Goal: Task Accomplishment & Management: Use online tool/utility

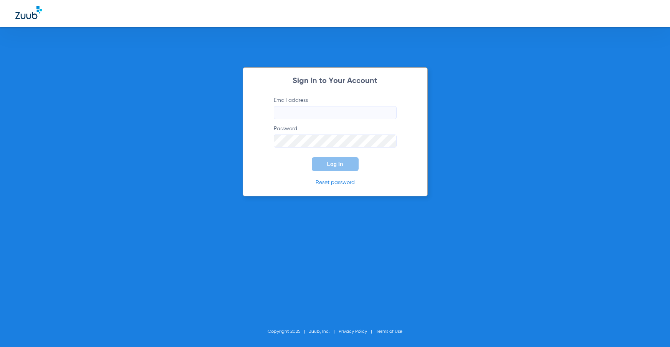
type input "[EMAIL_ADDRESS][DOMAIN_NAME]"
click at [345, 163] on button "Log In" at bounding box center [335, 164] width 47 height 14
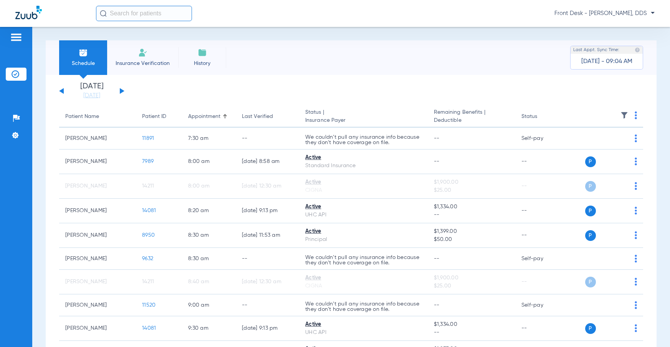
click at [121, 88] on div "[DATE] [DATE] [DATE] [DATE] [DATE] [DATE] [DATE] [DATE] [DATE] [DATE] [DATE] [D…" at bounding box center [91, 91] width 65 height 17
click at [120, 93] on button at bounding box center [122, 91] width 5 height 6
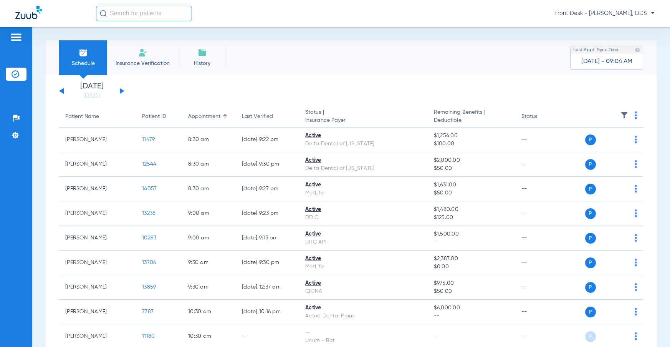
click at [119, 91] on div "[DATE] [DATE] [DATE] [DATE] [DATE] [DATE] [DATE] [DATE] [DATE] [DATE] [DATE] [D…" at bounding box center [91, 91] width 65 height 17
click at [121, 93] on button at bounding box center [122, 91] width 5 height 6
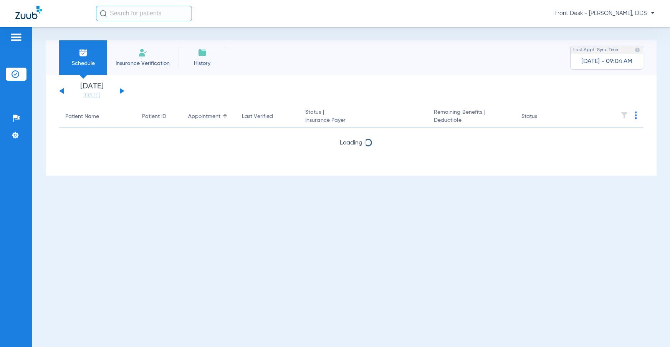
click at [121, 93] on button at bounding box center [122, 91] width 5 height 6
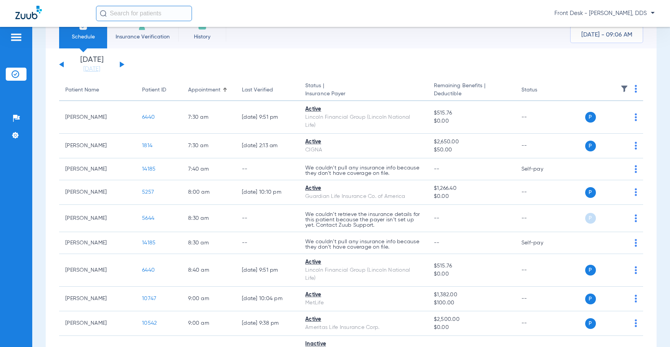
scroll to position [13, 0]
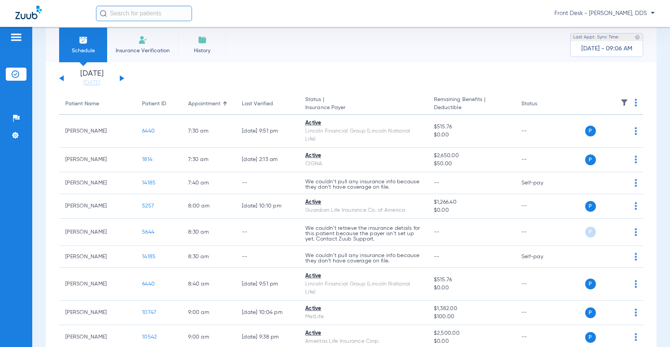
click at [63, 78] on button at bounding box center [61, 78] width 5 height 6
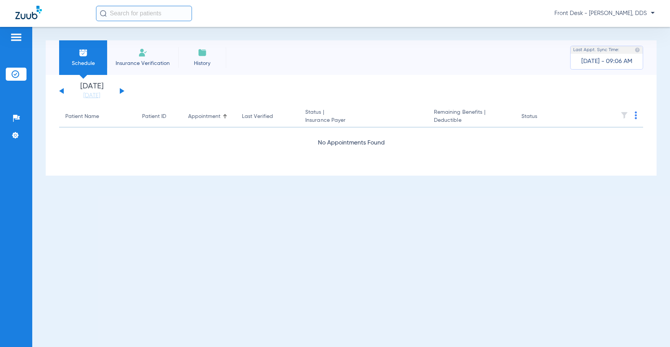
click at [63, 78] on div "[DATE] [DATE] [DATE] [DATE] [DATE] [DATE] [DATE] [DATE] [DATE] [DATE] [DATE] [D…" at bounding box center [351, 125] width 611 height 101
click at [62, 89] on button at bounding box center [61, 91] width 5 height 6
click at [62, 90] on button at bounding box center [61, 91] width 5 height 6
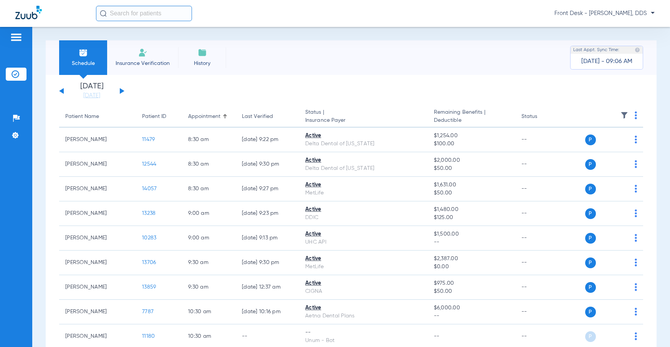
scroll to position [231, 0]
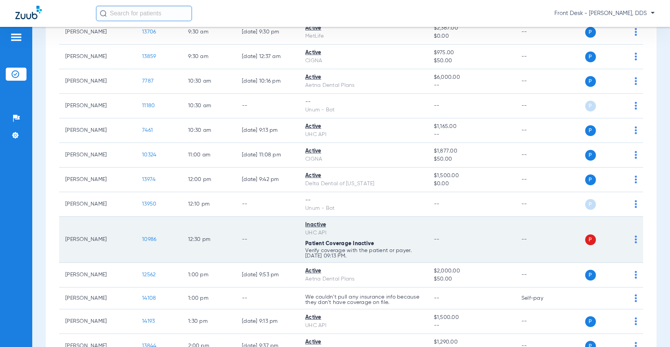
click at [153, 239] on span "10986" at bounding box center [149, 239] width 14 height 5
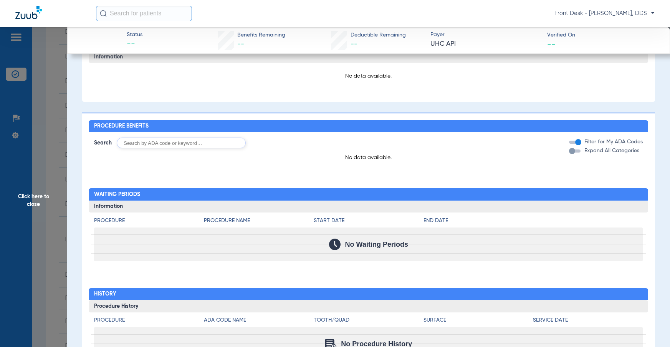
scroll to position [336, 0]
